Goal: Task Accomplishment & Management: Complete application form

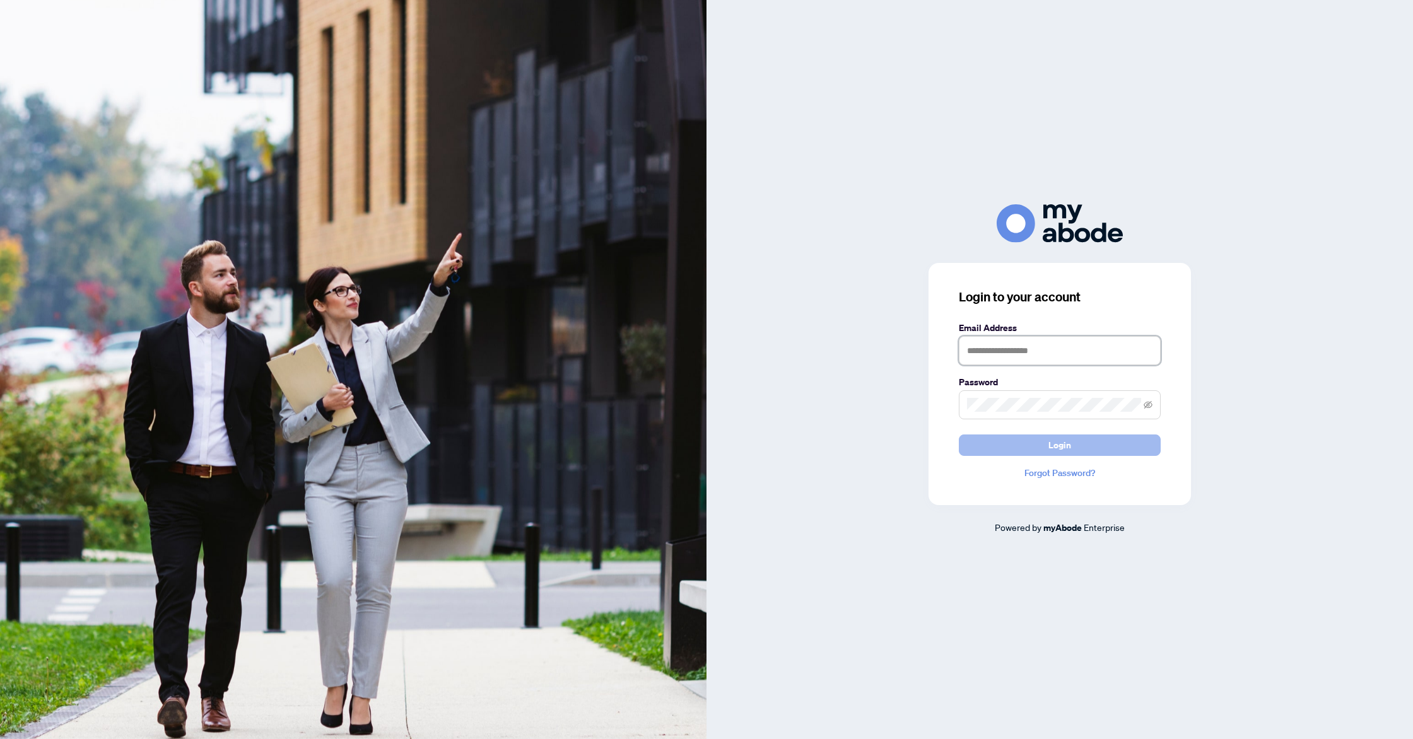
type input "**********"
click at [1089, 448] on button "Login" at bounding box center [1060, 445] width 202 height 21
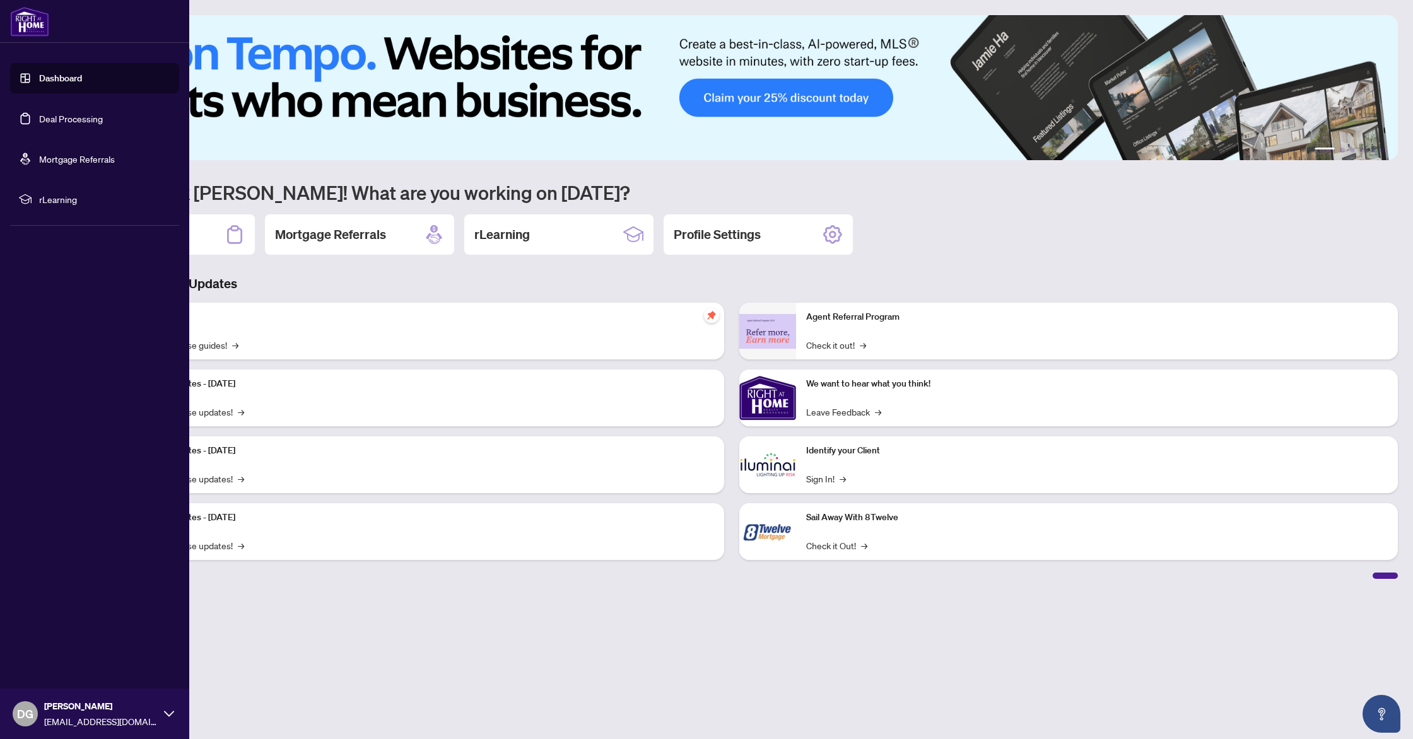
click at [39, 123] on link "Deal Processing" at bounding box center [71, 118] width 64 height 11
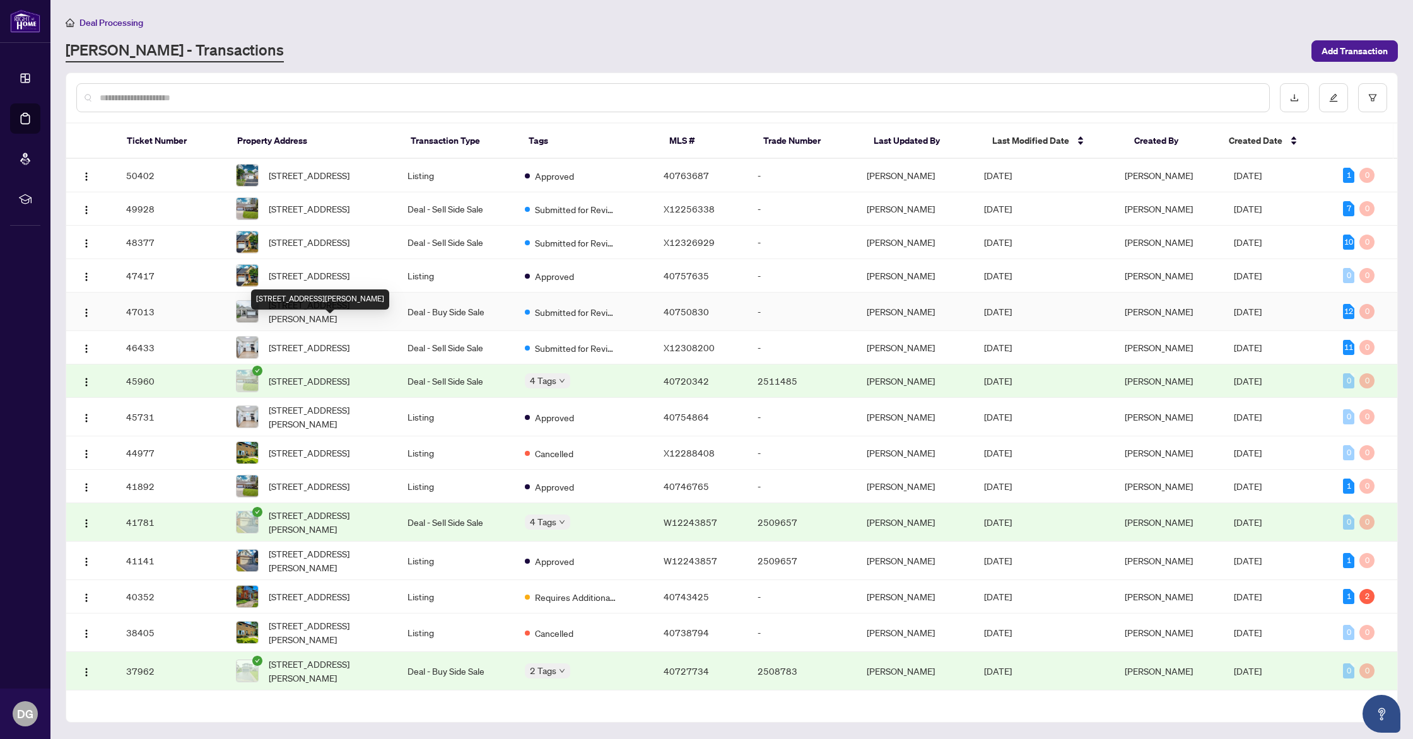
click at [328, 325] on span "3-6 Beckett Drive, Brantford, ON N3T 6E5, Canada" at bounding box center [328, 312] width 119 height 28
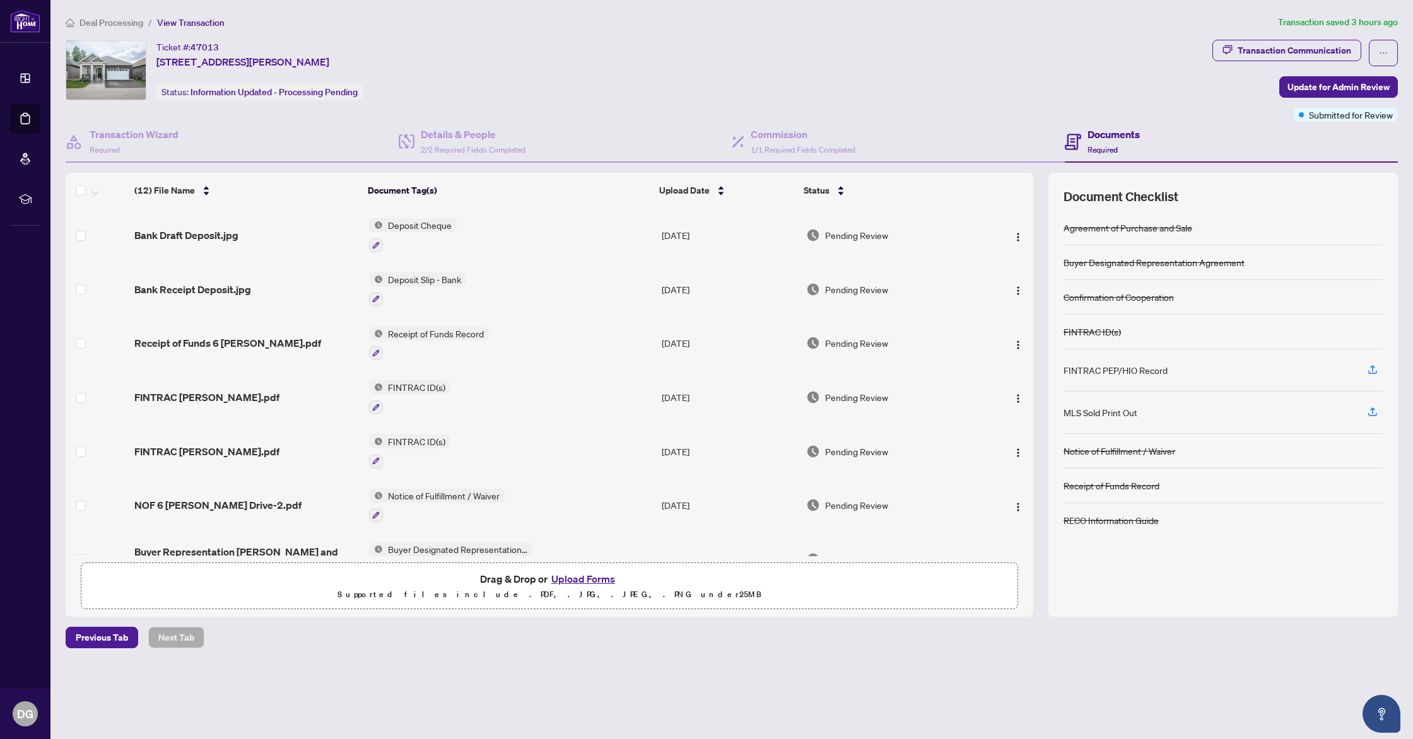
click at [582, 410] on td "FINTRAC ID(s)" at bounding box center [510, 397] width 293 height 54
click at [588, 575] on button "Upload Forms" at bounding box center [583, 579] width 71 height 16
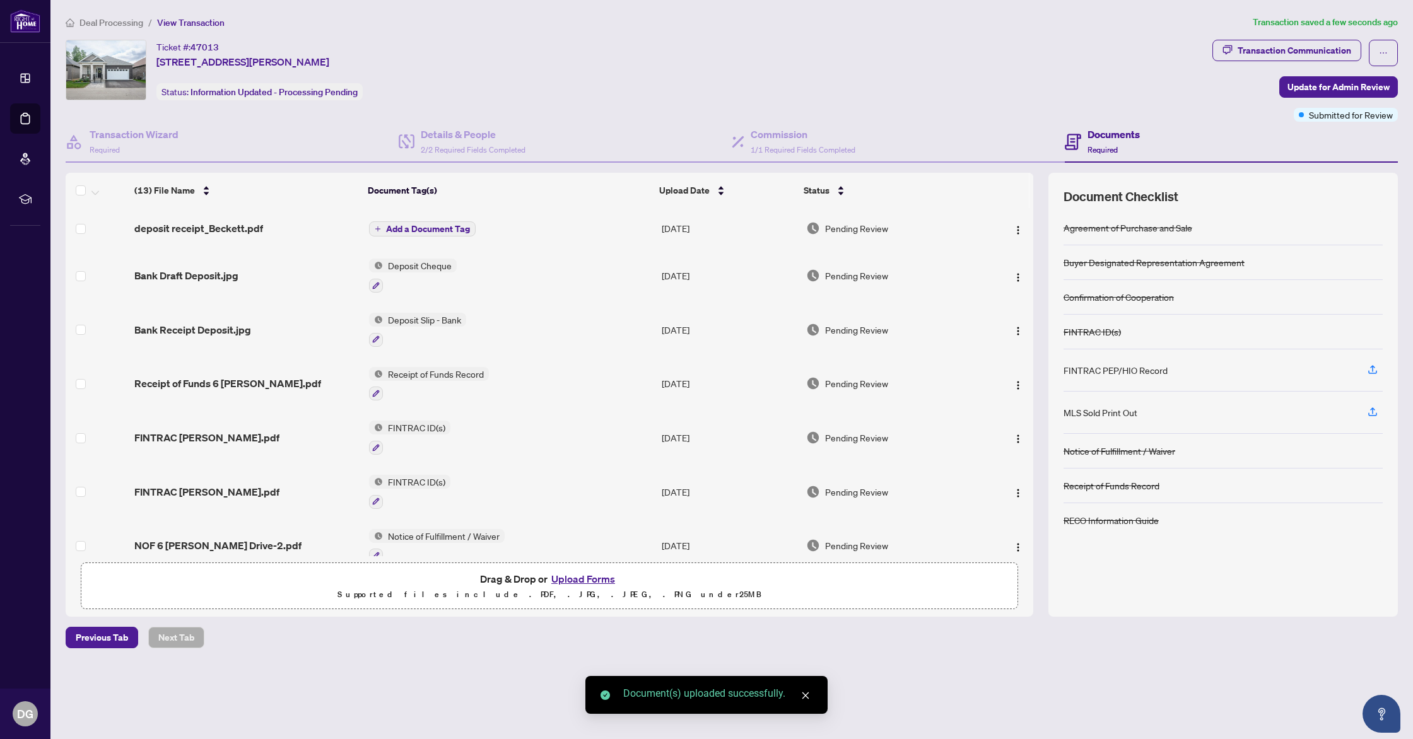
click at [424, 226] on span "Add a Document Tag" at bounding box center [428, 229] width 84 height 9
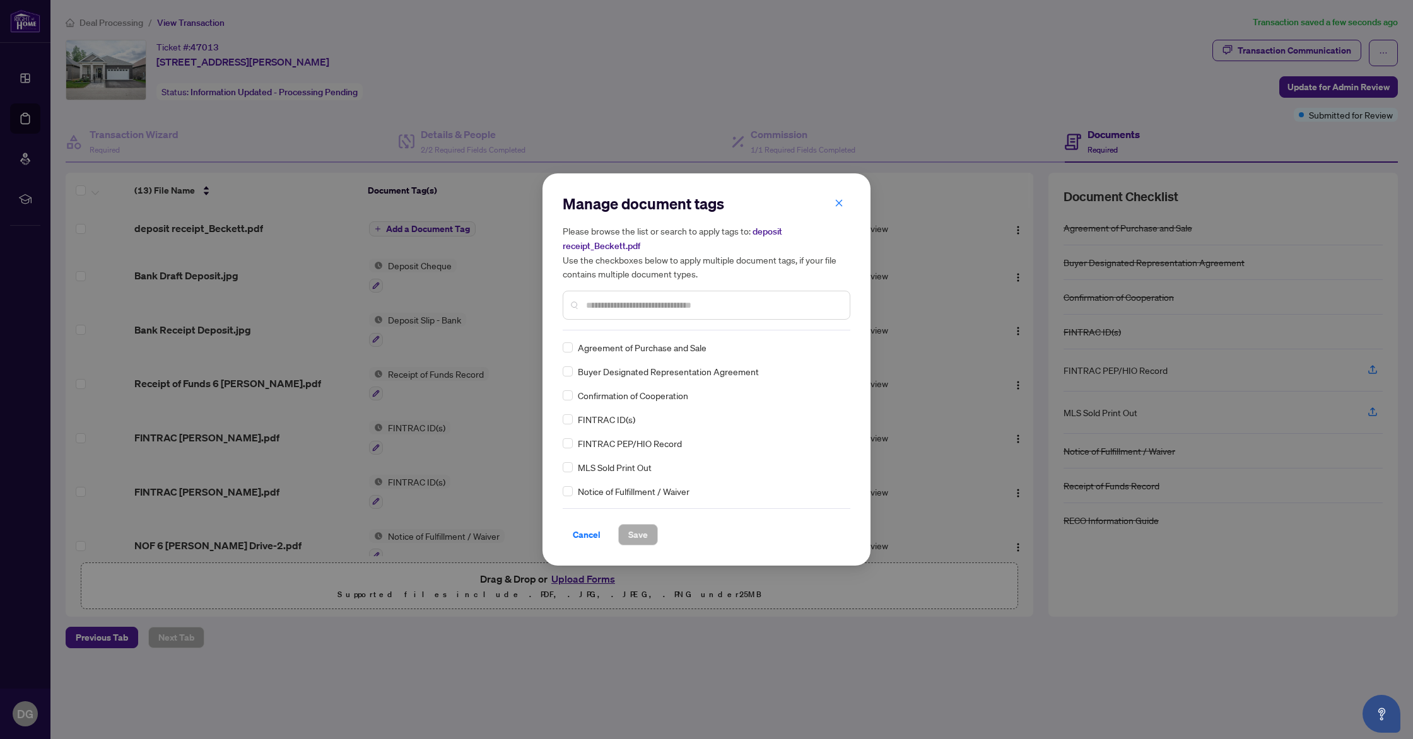
click at [667, 307] on input "text" at bounding box center [713, 305] width 254 height 14
drag, startPoint x: 648, startPoint y: 306, endPoint x: 496, endPoint y: 304, distance: 151.4
click at [496, 304] on div "Manage document tags Please browse the list or search to apply tags to: deposit…" at bounding box center [706, 369] width 1413 height 739
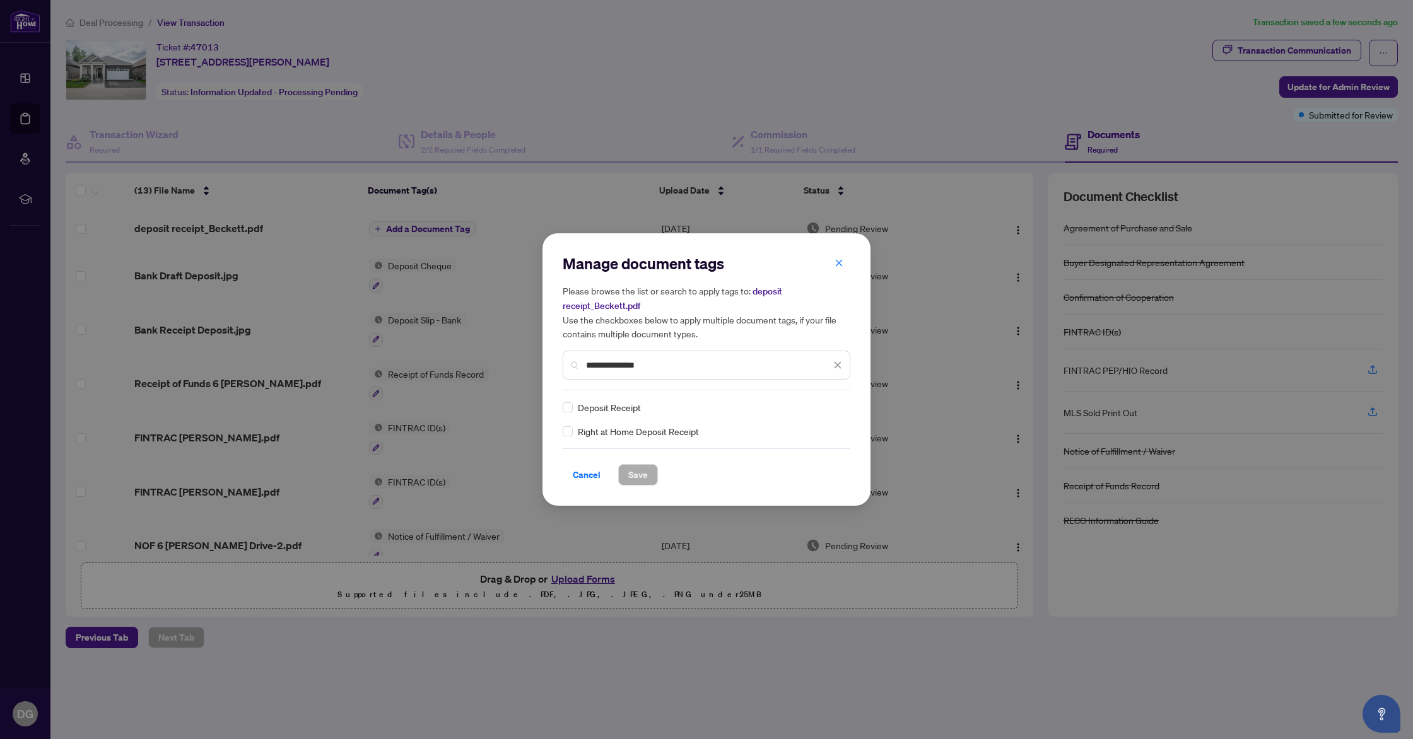
type input "**********"
click at [633, 477] on span "Save" at bounding box center [638, 475] width 20 height 20
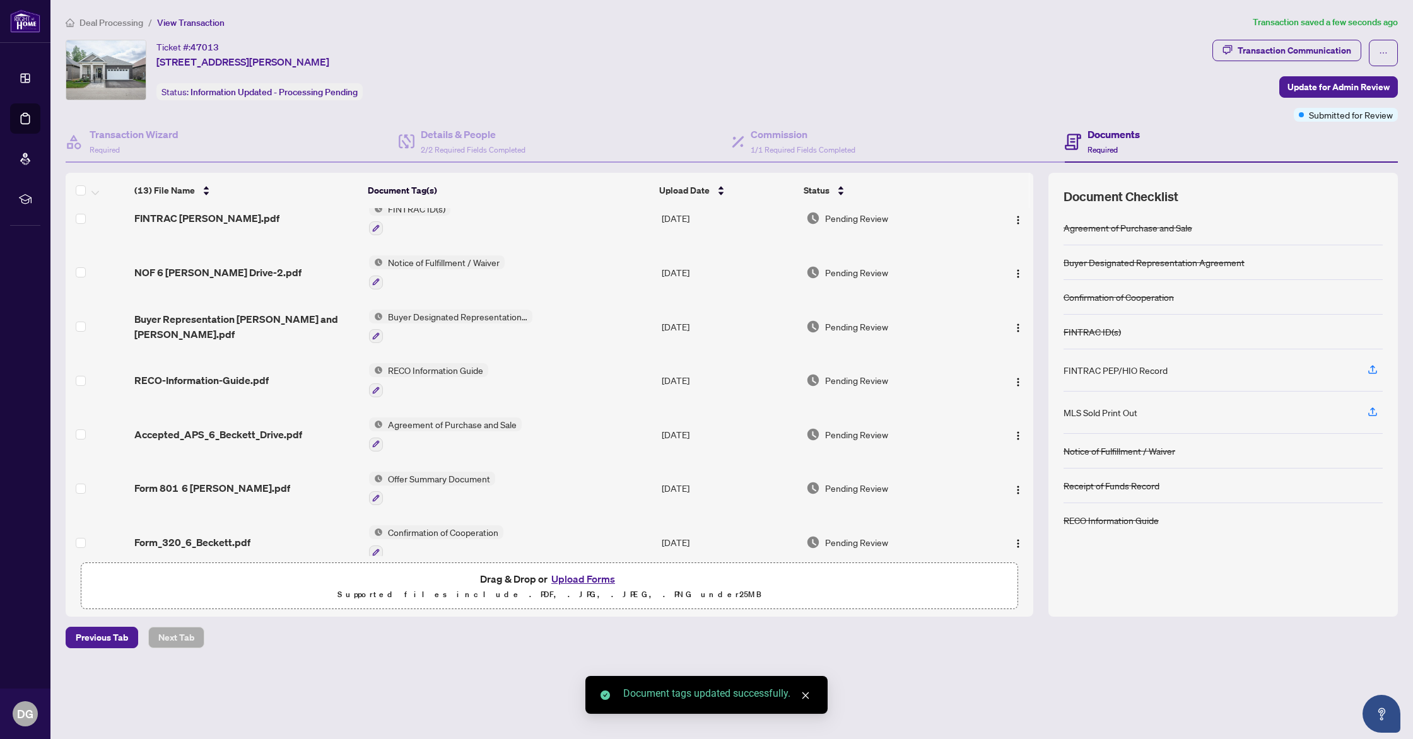
scroll to position [352, 0]
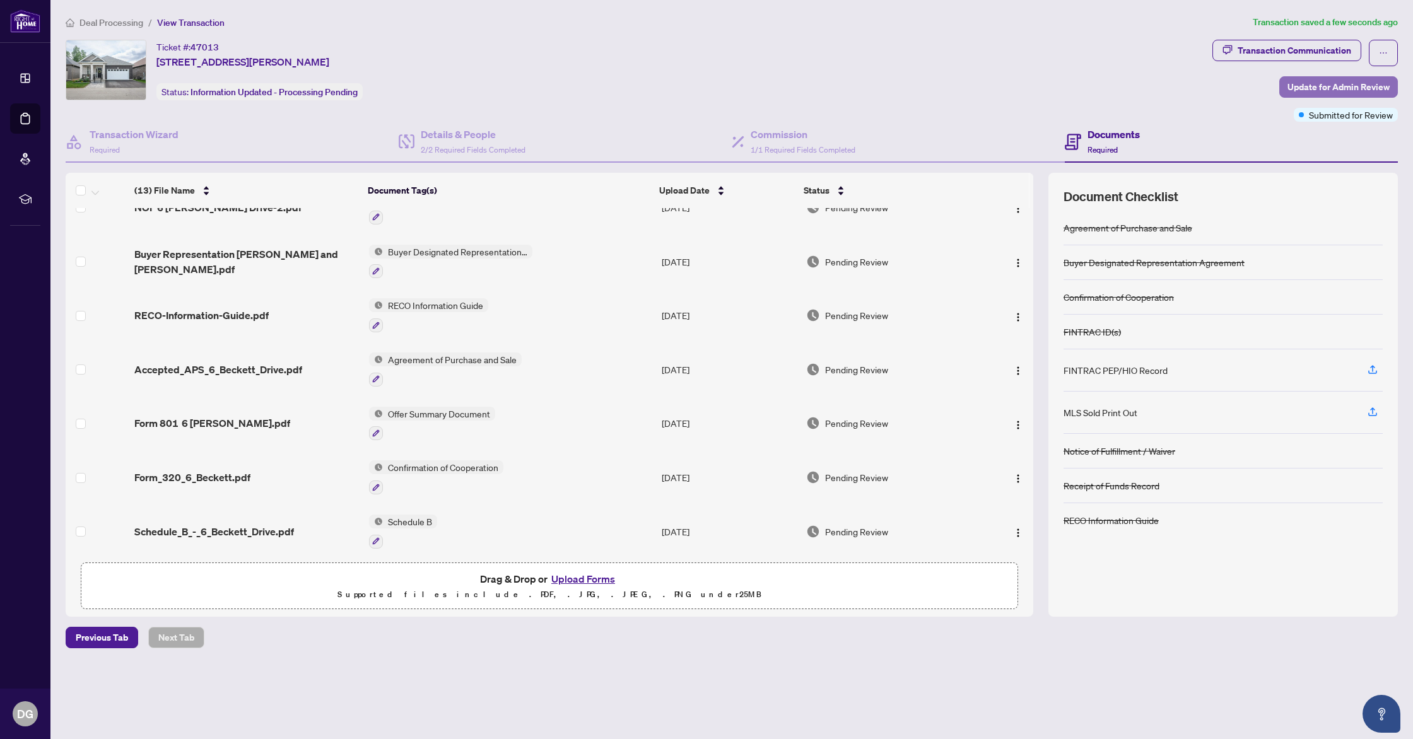
click at [1361, 86] on span "Update for Admin Review" at bounding box center [1338, 87] width 102 height 20
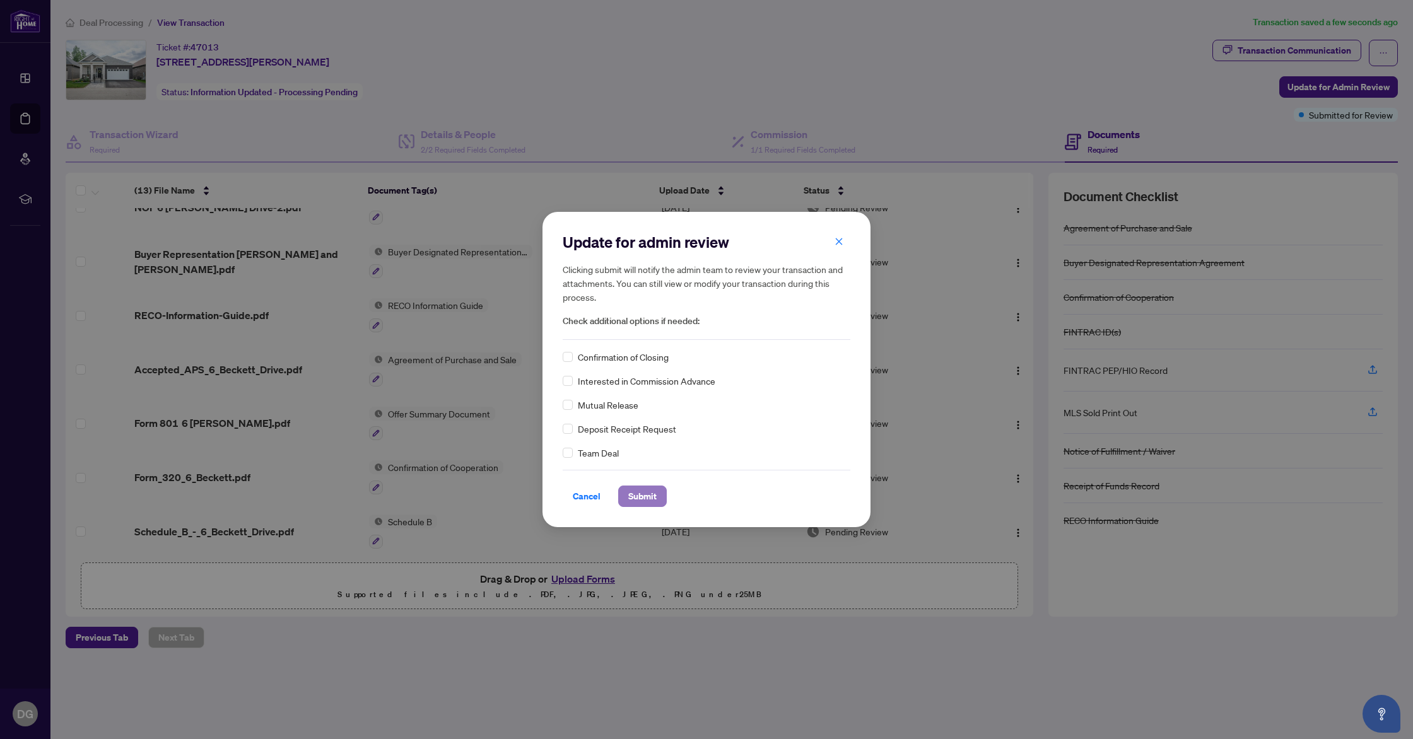
click at [654, 496] on span "Submit" at bounding box center [642, 496] width 28 height 20
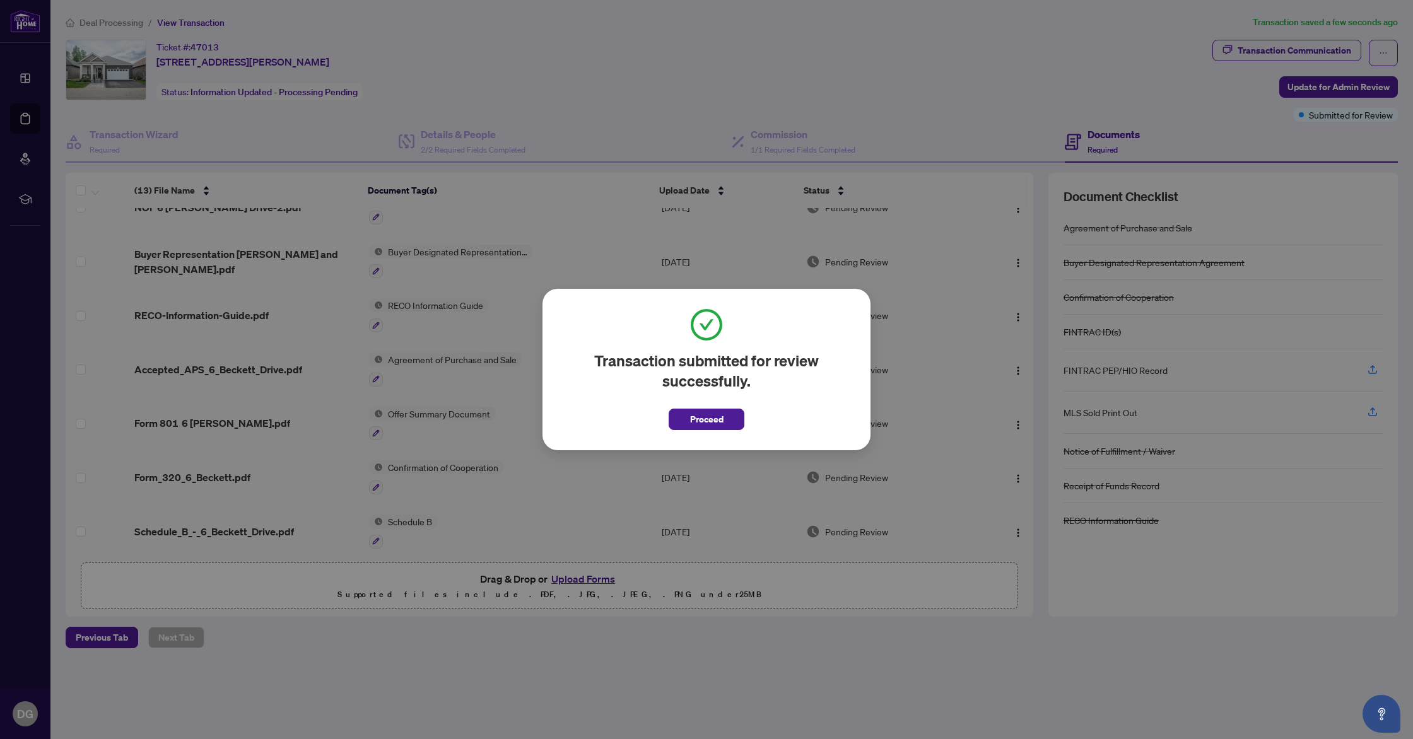
click at [712, 419] on span "Proceed" at bounding box center [706, 419] width 33 height 20
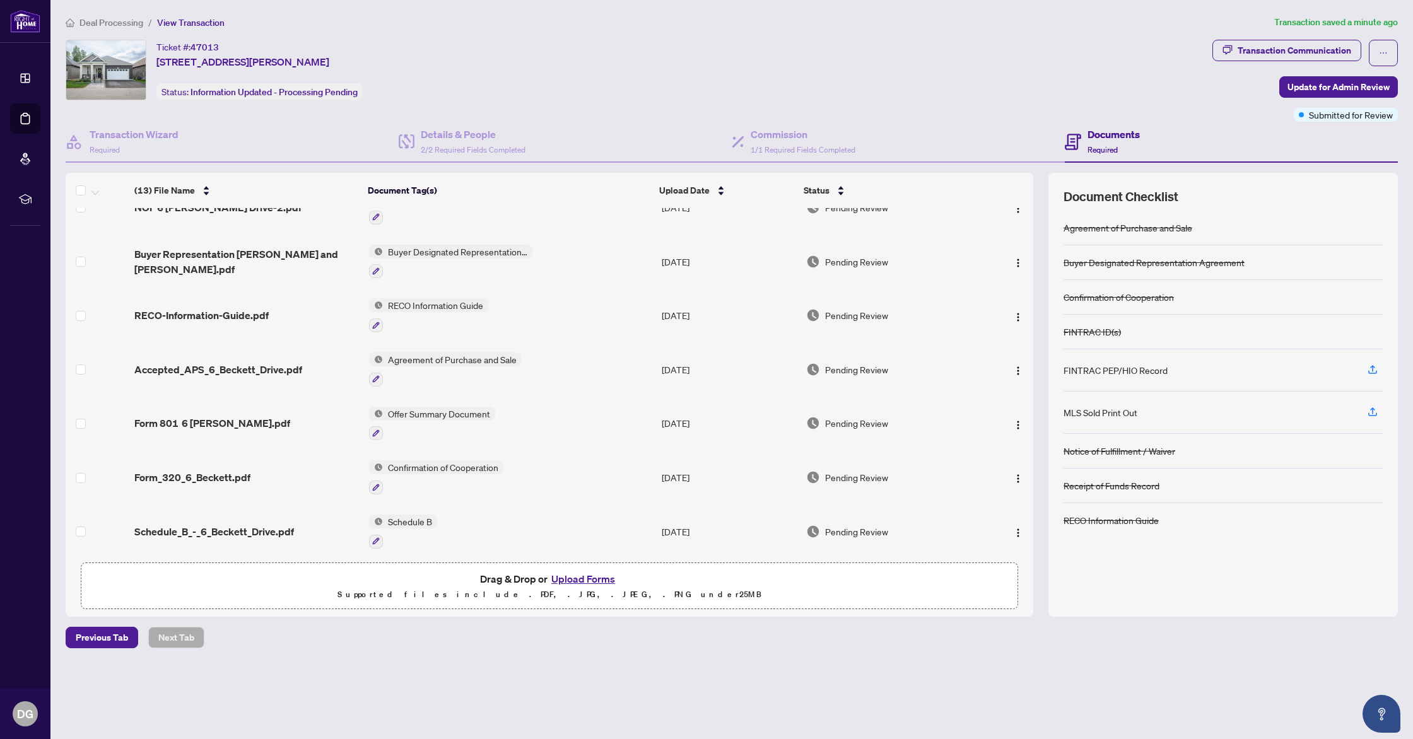
click at [822, 14] on main "Deal Processing / View Transaction Transaction saved a minute ago Ticket #: 470…" at bounding box center [731, 369] width 1362 height 739
